Goal: Information Seeking & Learning: Learn about a topic

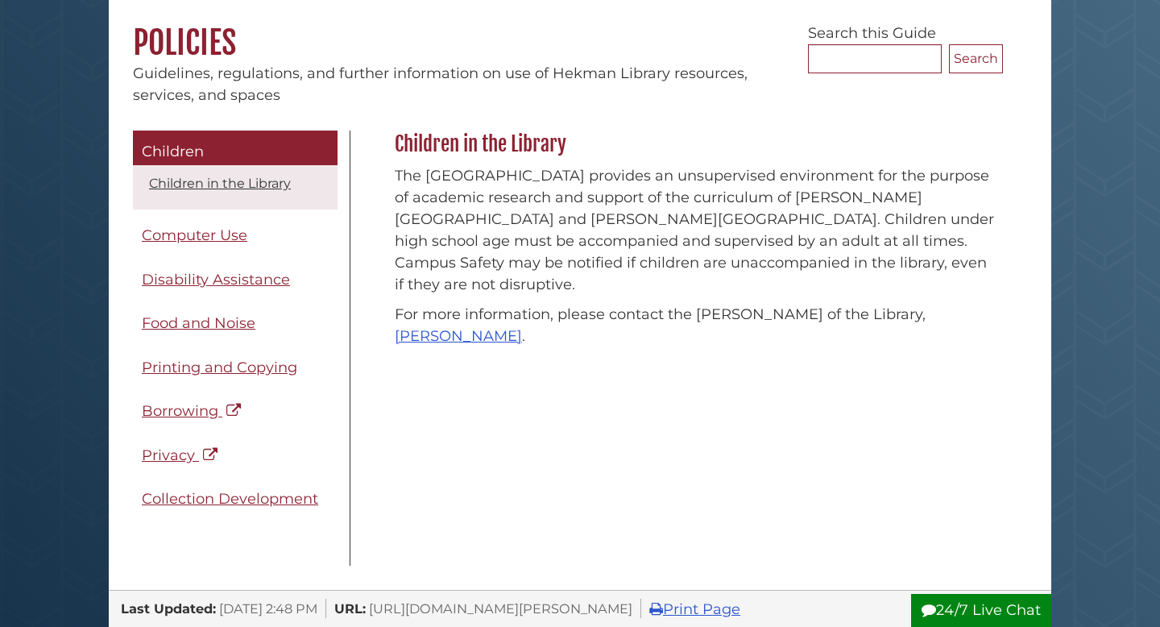
scroll to position [136, 0]
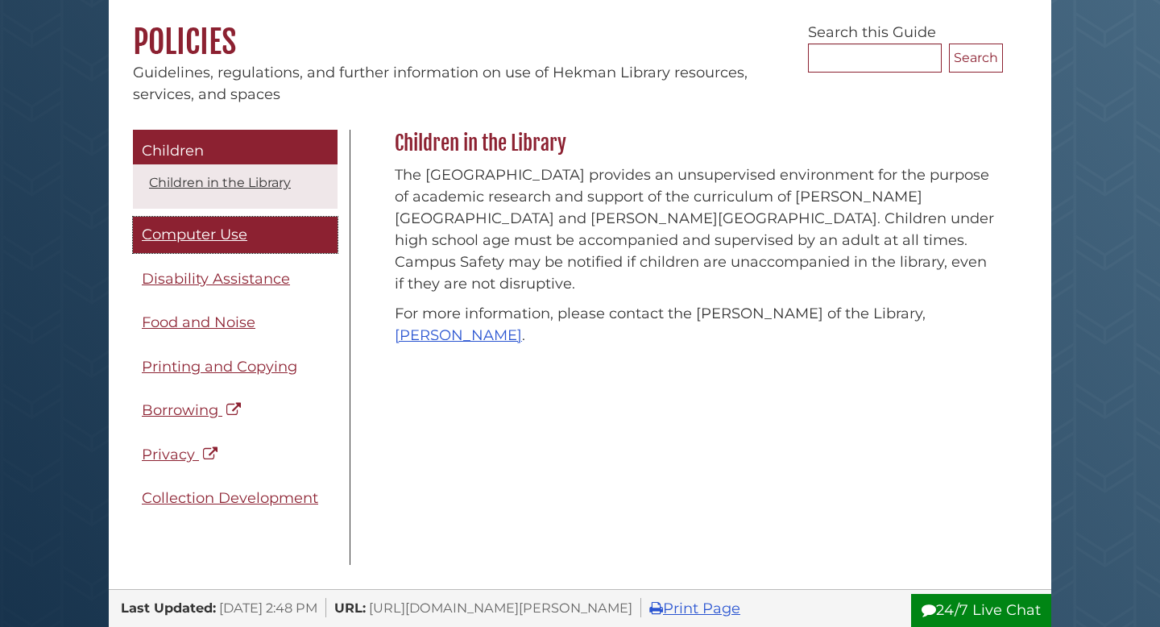
click at [228, 238] on span "Computer Use" at bounding box center [195, 235] width 106 height 18
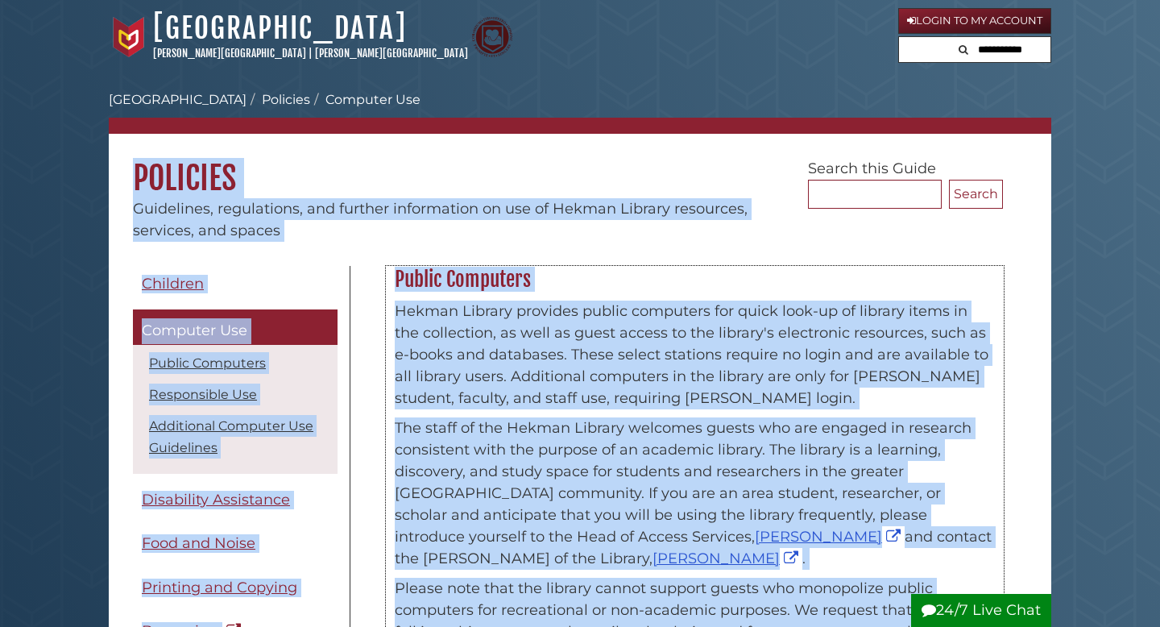
drag, startPoint x: 943, startPoint y: 471, endPoint x: 391, endPoint y: 281, distance: 584.2
copy div "Public Computers Hekman Library provides public computers for quick look-up of …"
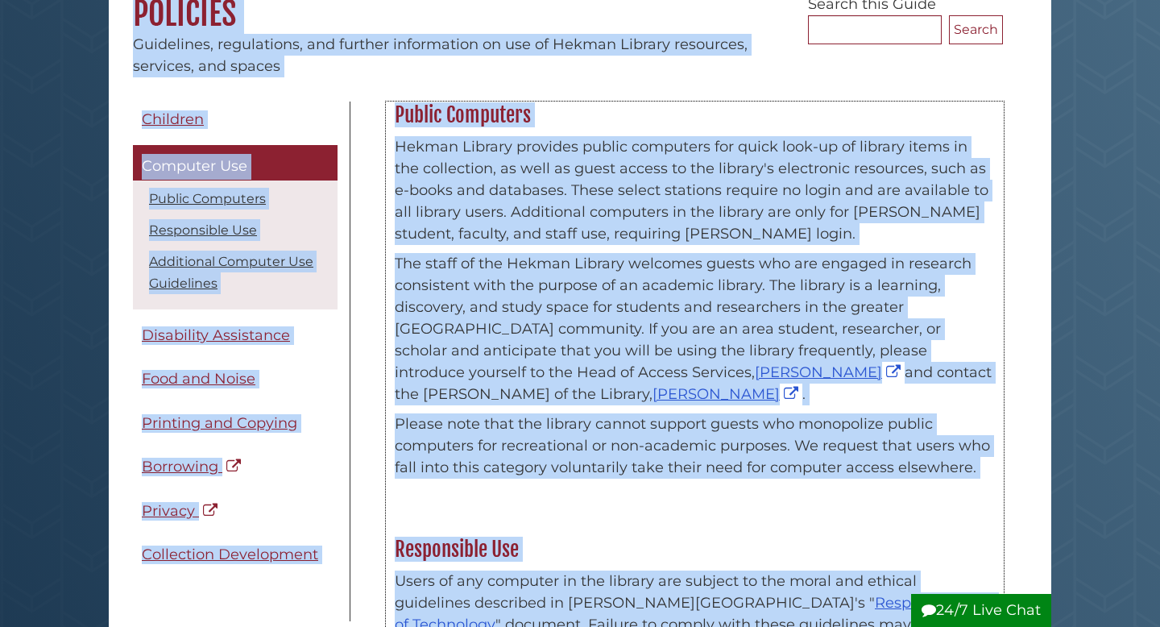
scroll to position [183, 0]
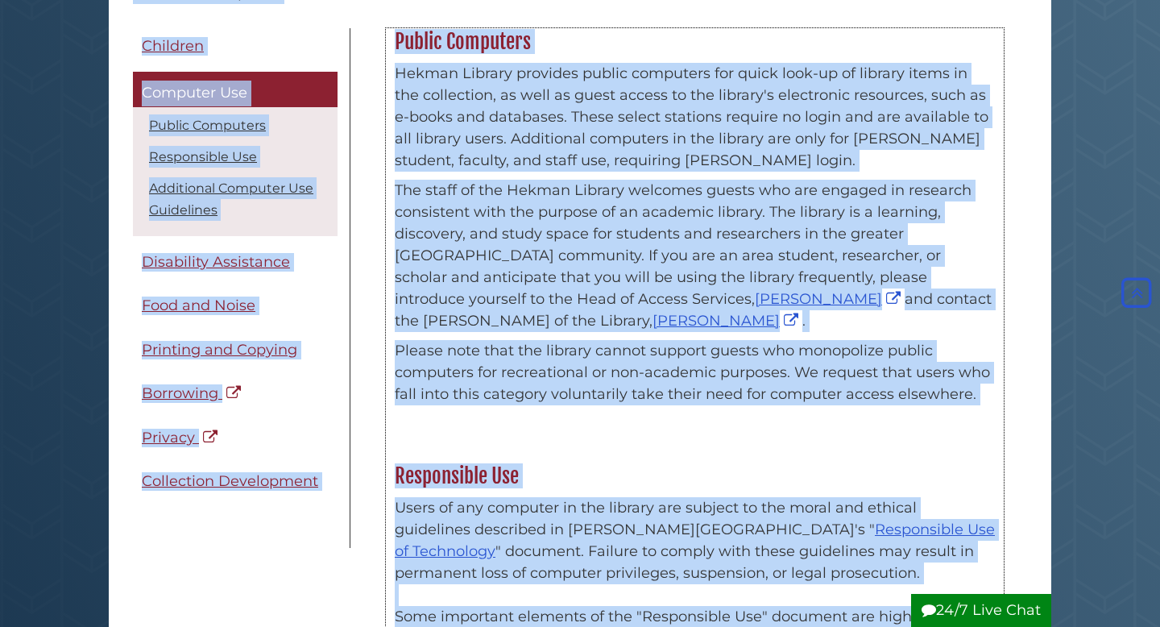
click at [537, 421] on div "Hekman Library provides public computers for quick look-up of library items in …" at bounding box center [695, 238] width 616 height 367
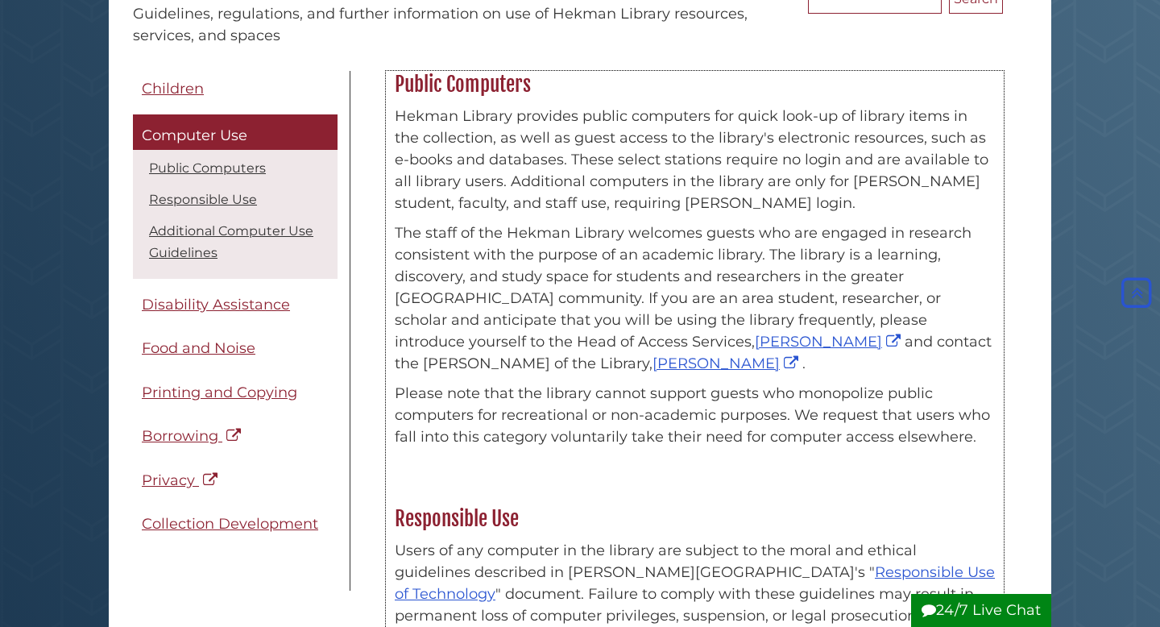
scroll to position [194, 0]
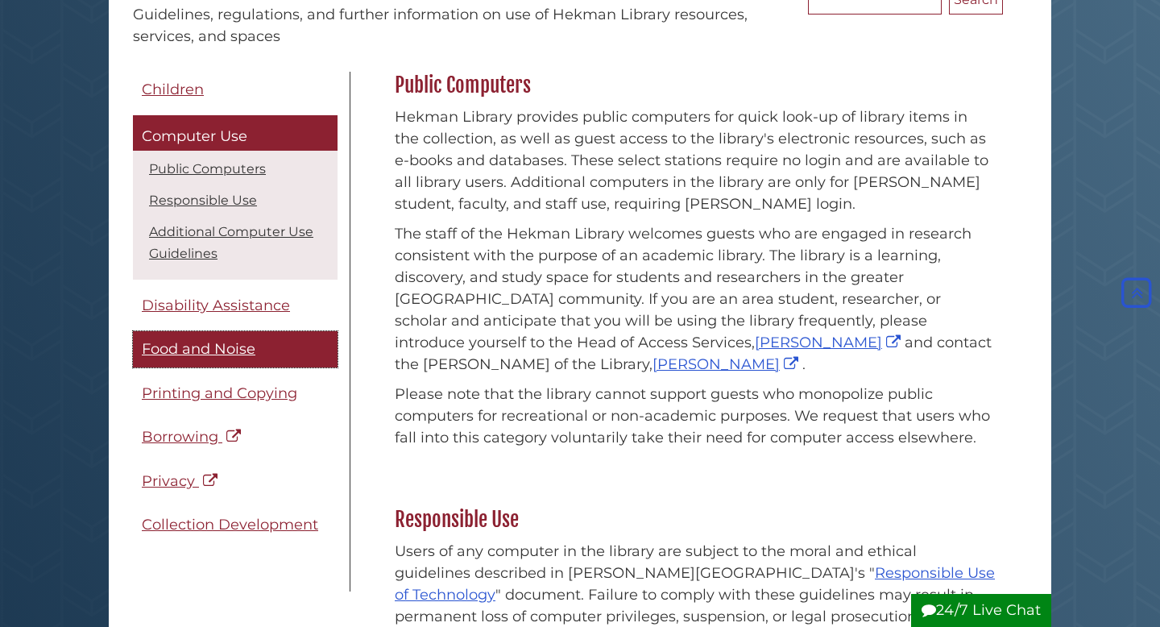
click at [221, 349] on span "Food and Noise" at bounding box center [199, 349] width 114 height 18
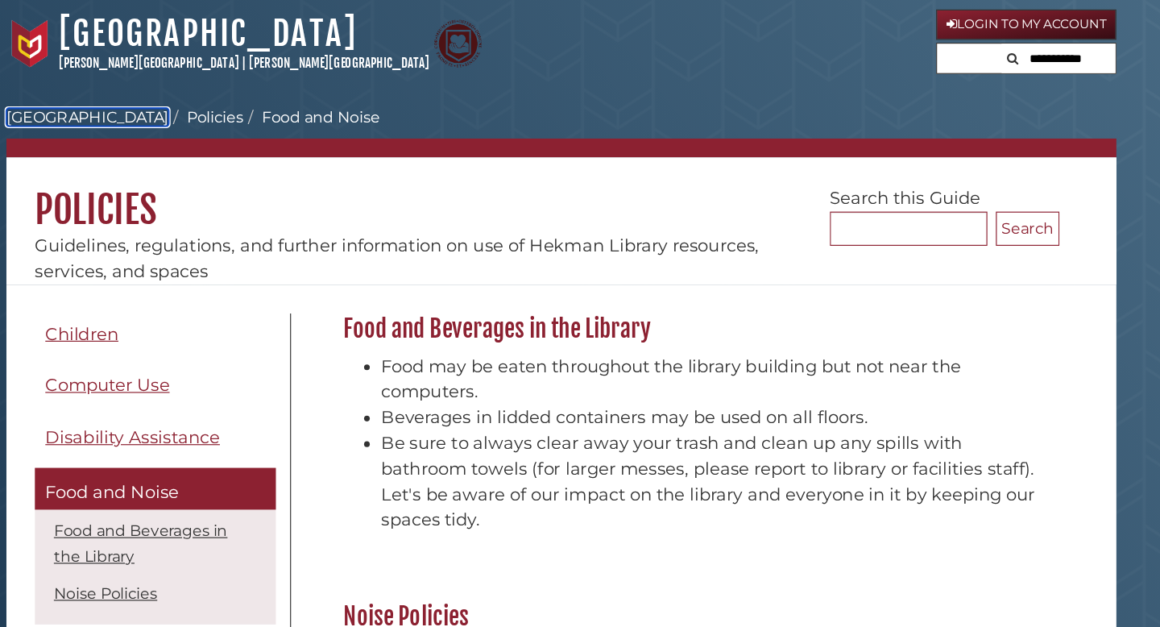
click at [182, 104] on link "[GEOGRAPHIC_DATA]" at bounding box center [178, 99] width 138 height 15
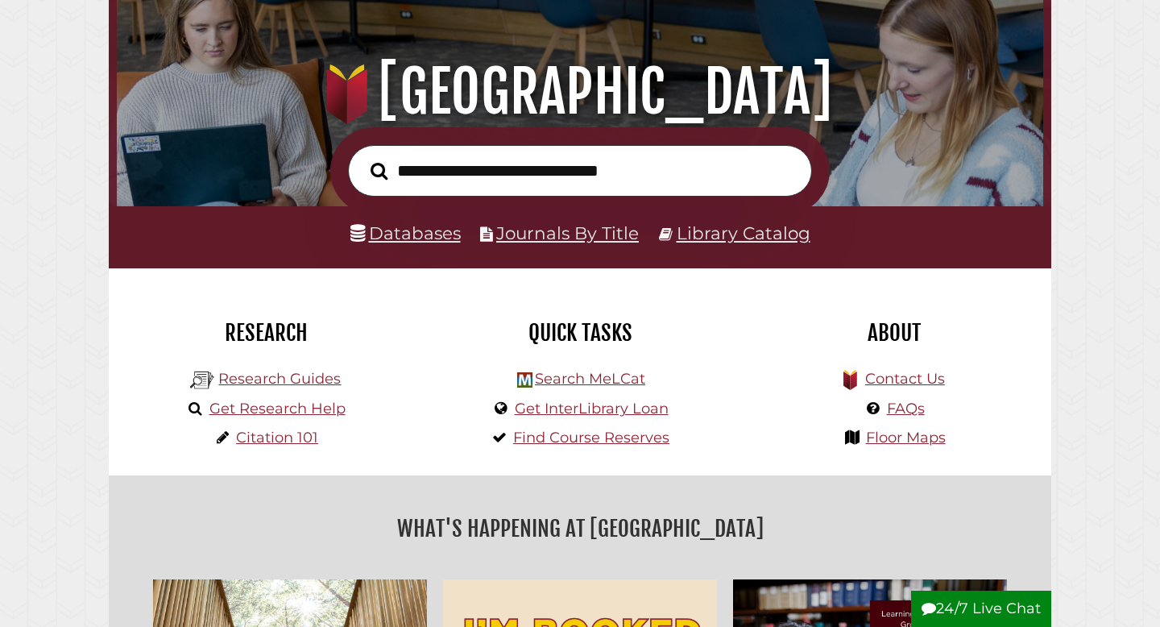
scroll to position [247, 0]
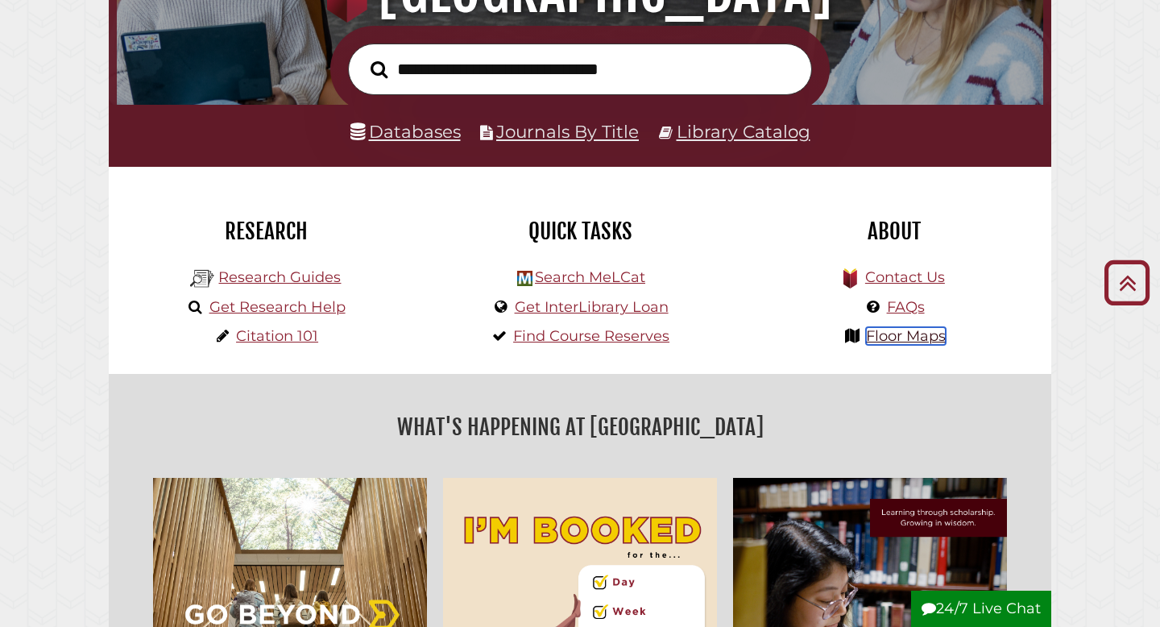
click at [905, 338] on link "Floor Maps" at bounding box center [906, 336] width 80 height 18
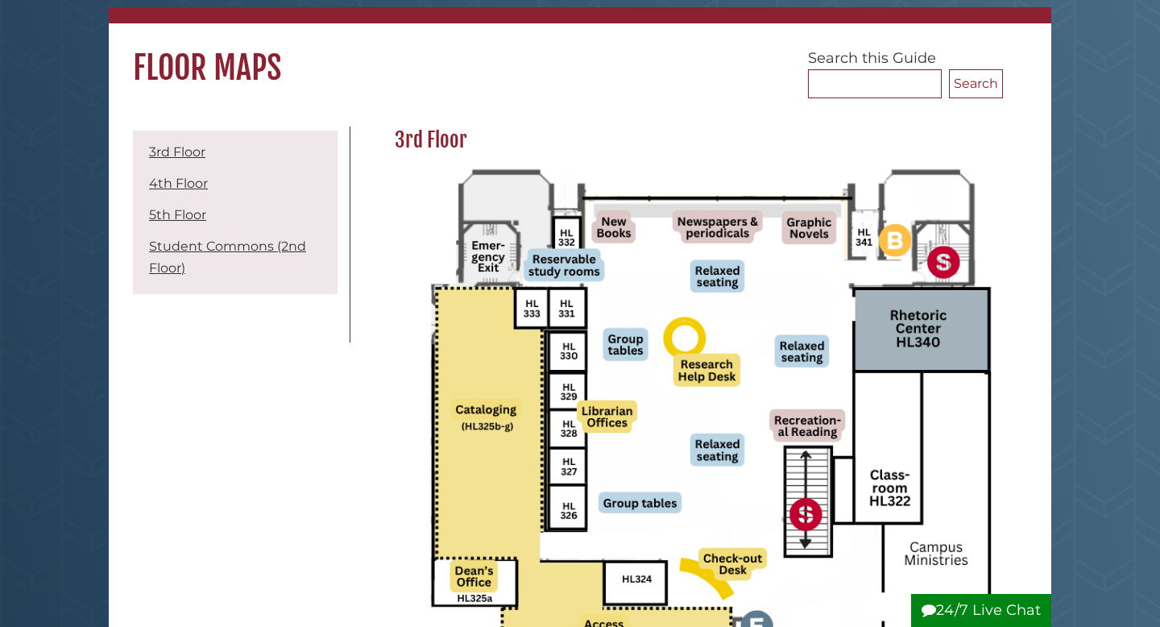
scroll to position [211, 0]
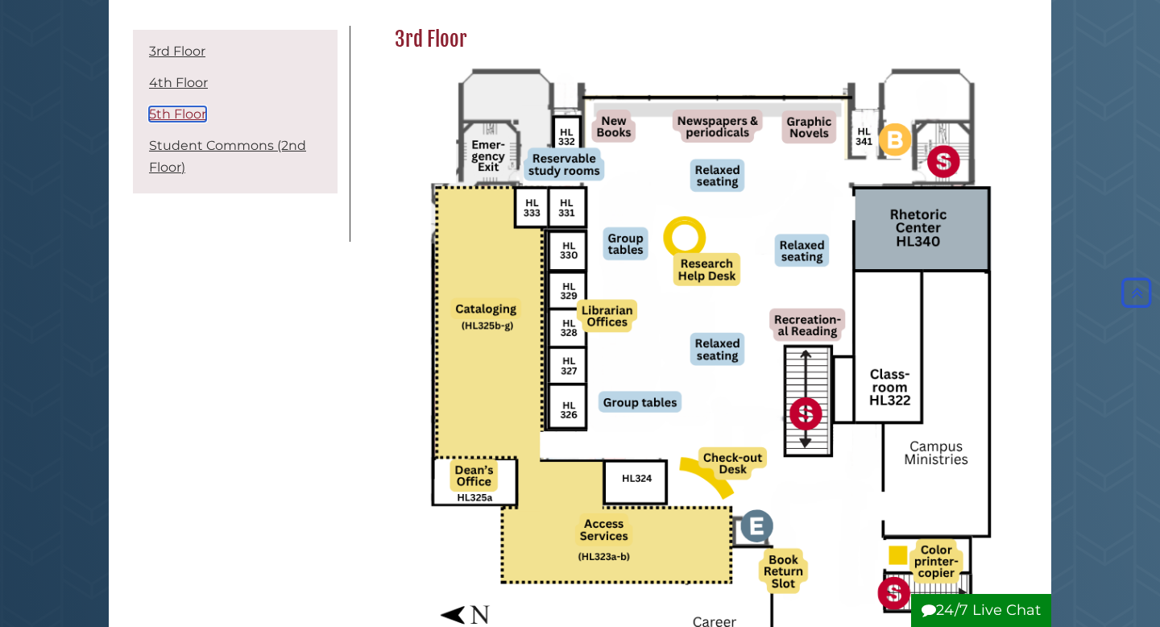
click at [185, 119] on link "5th Floor" at bounding box center [177, 113] width 57 height 15
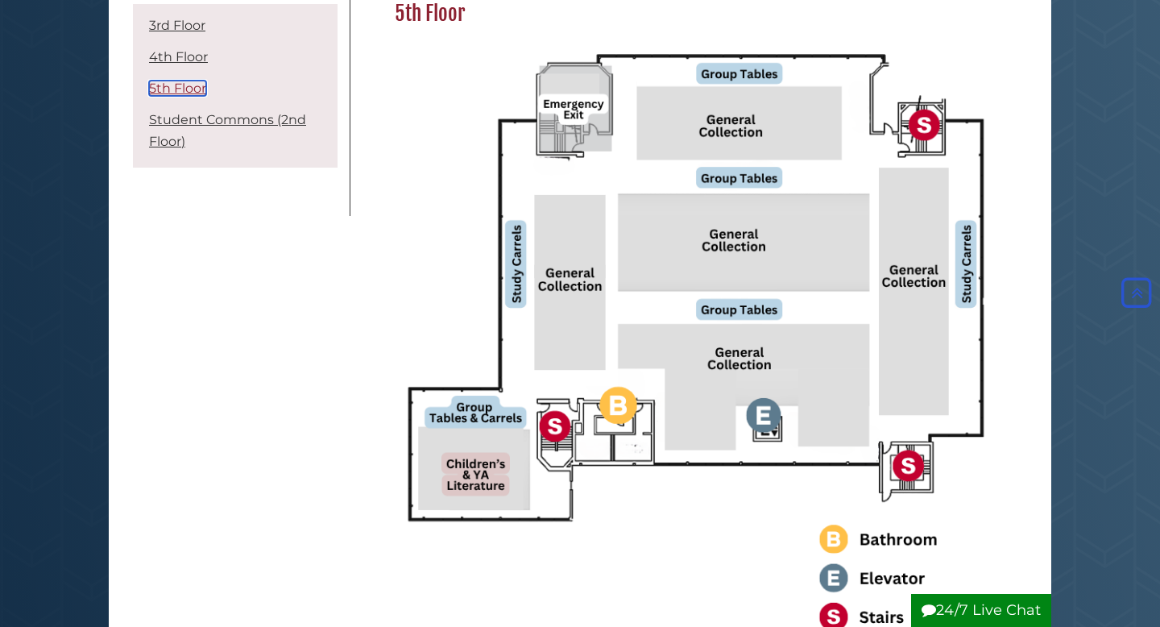
click at [184, 92] on link "5th Floor" at bounding box center [177, 88] width 57 height 15
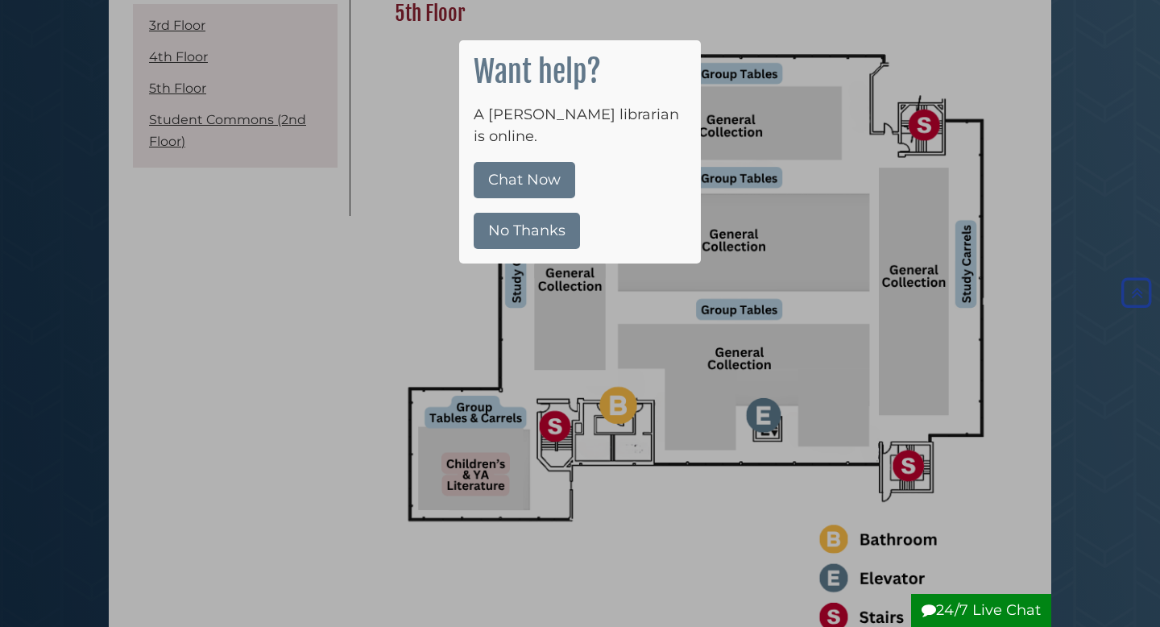
click at [542, 213] on button "No Thanks" at bounding box center [527, 231] width 106 height 36
